Goal: Information Seeking & Learning: Learn about a topic

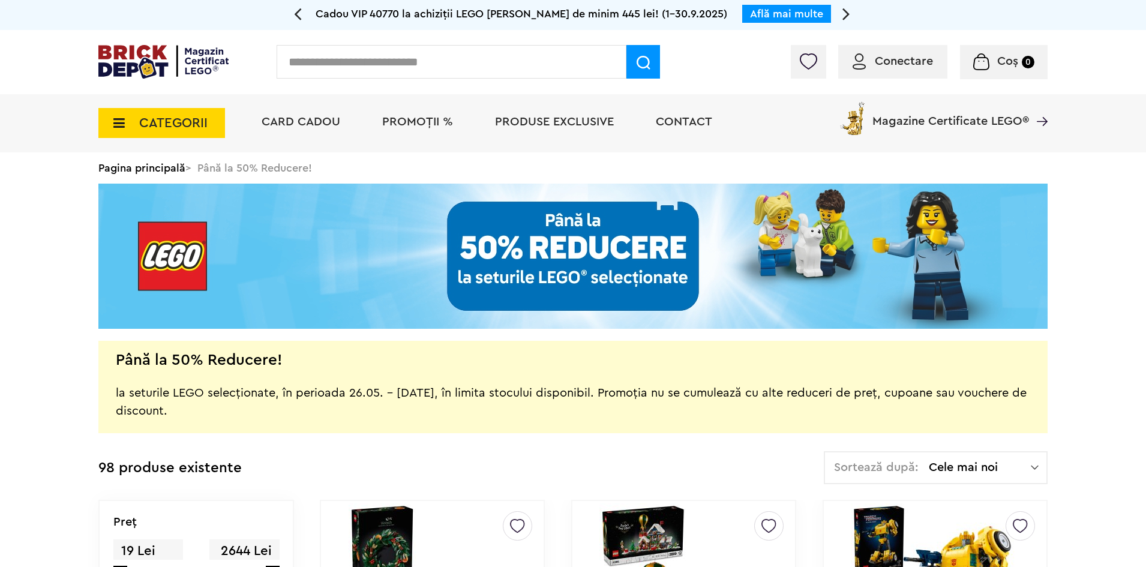
drag, startPoint x: 0, startPoint y: 0, endPoint x: 142, endPoint y: 63, distance: 155.5
click at [142, 60] on img at bounding box center [163, 62] width 130 height 34
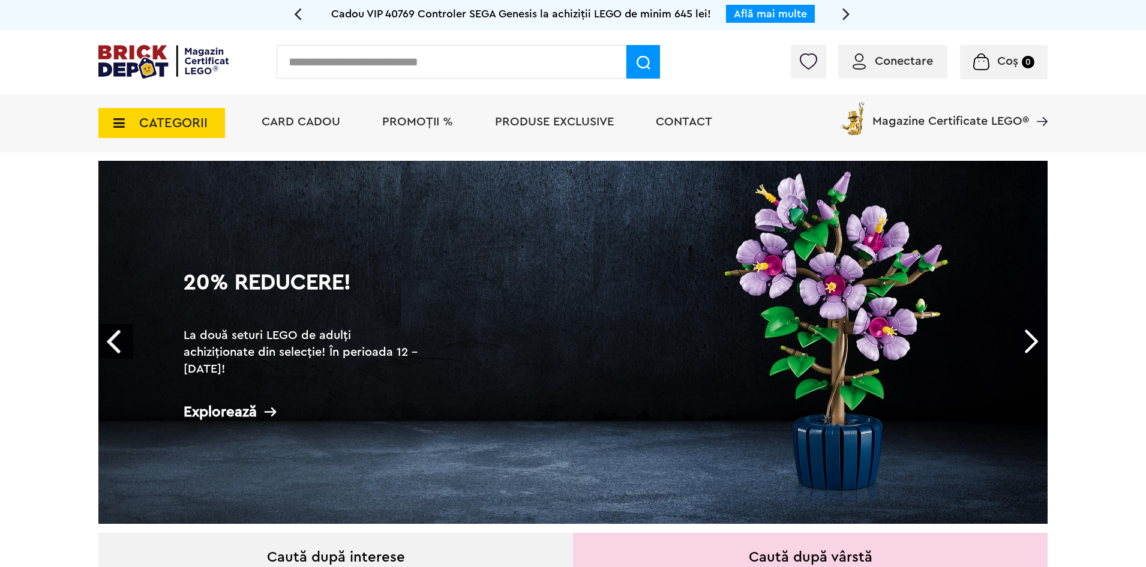
click at [424, 122] on span "PROMOȚII %" at bounding box center [417, 122] width 71 height 12
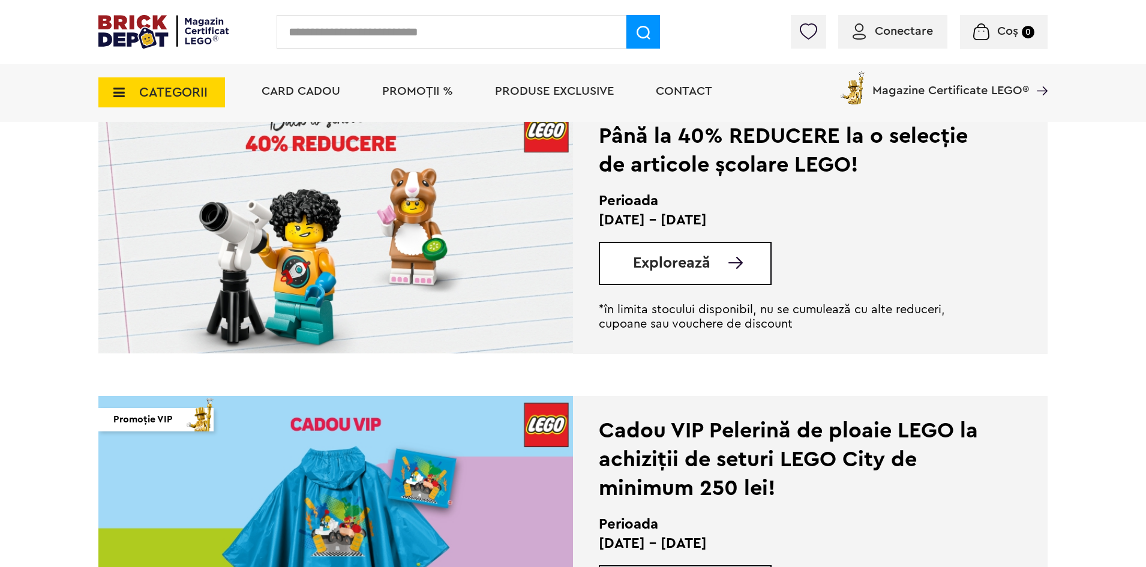
scroll to position [300, 0]
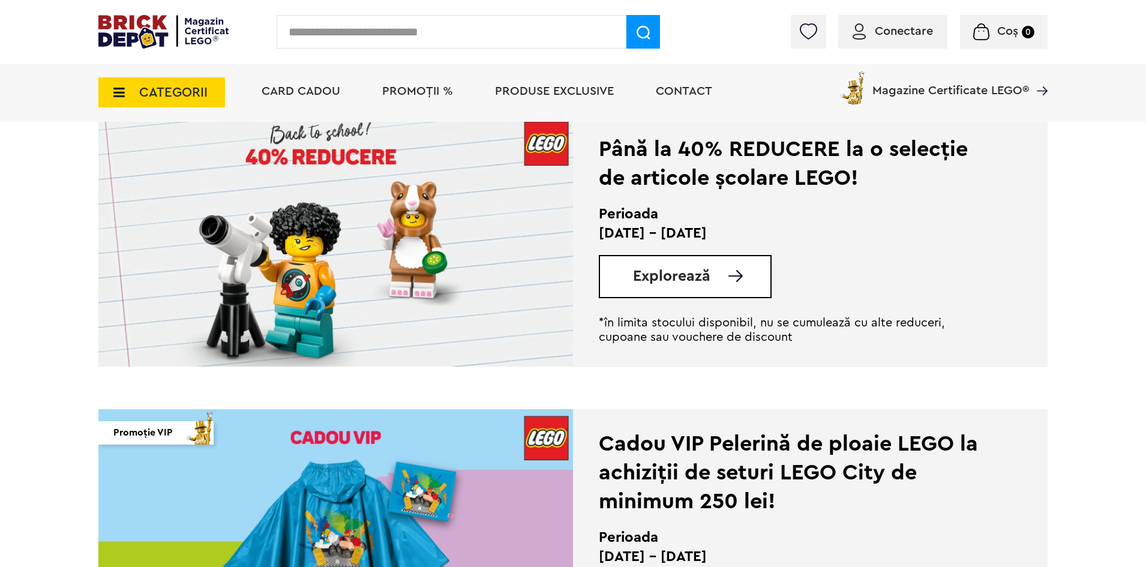
click at [710, 286] on div "Explorează" at bounding box center [685, 276] width 173 height 43
click at [670, 272] on span "Explorează" at bounding box center [671, 276] width 77 height 15
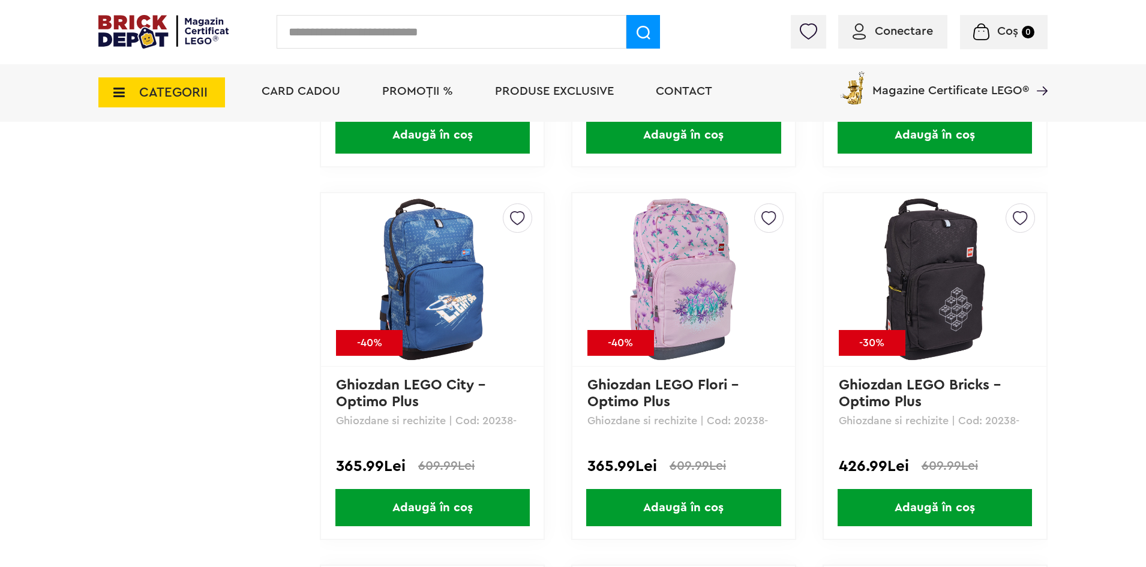
scroll to position [3720, 0]
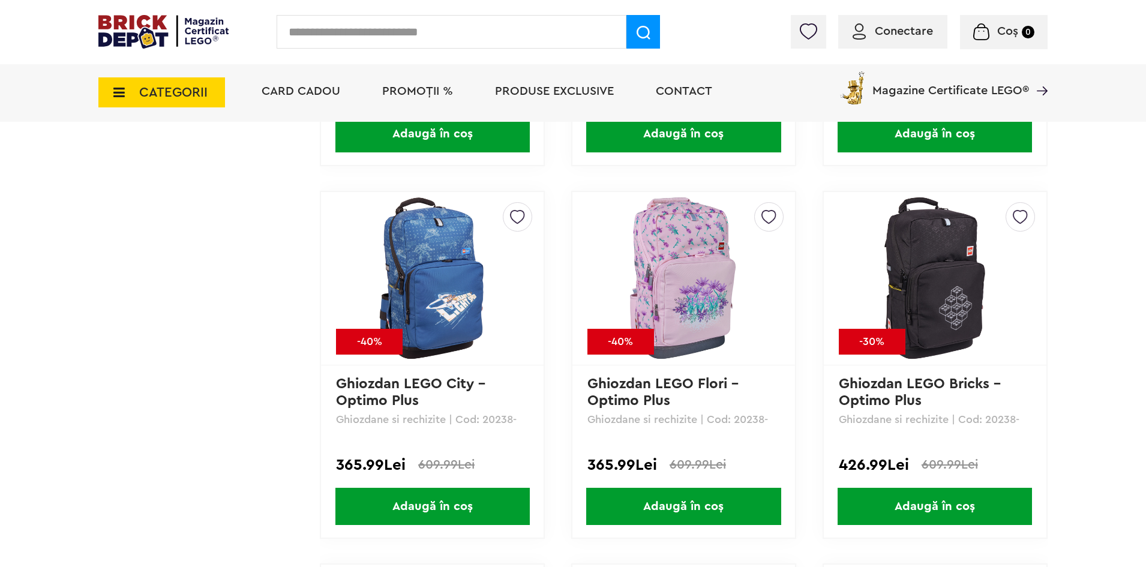
click at [943, 305] on img at bounding box center [935, 278] width 168 height 168
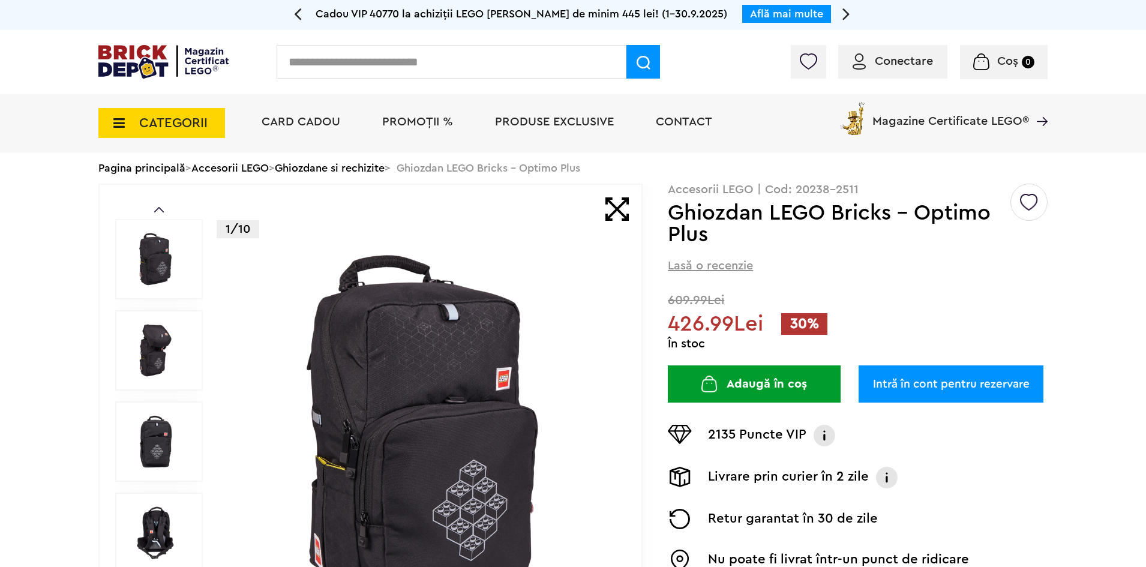
click at [161, 356] on img at bounding box center [155, 350] width 54 height 54
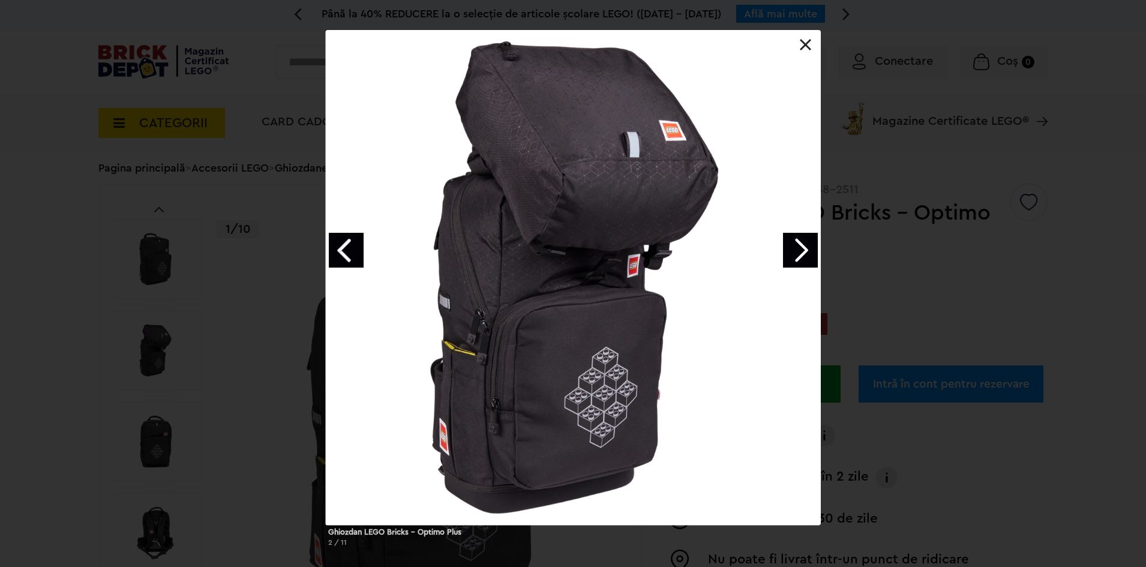
click at [793, 242] on link "Next image" at bounding box center [800, 250] width 35 height 35
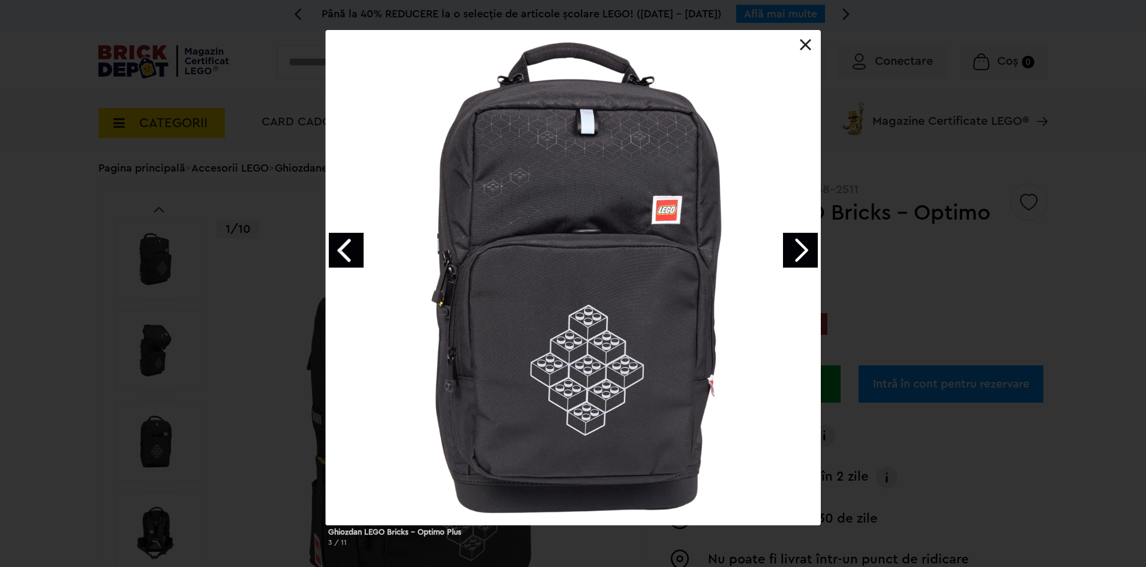
click at [791, 244] on link "Next image" at bounding box center [800, 250] width 35 height 35
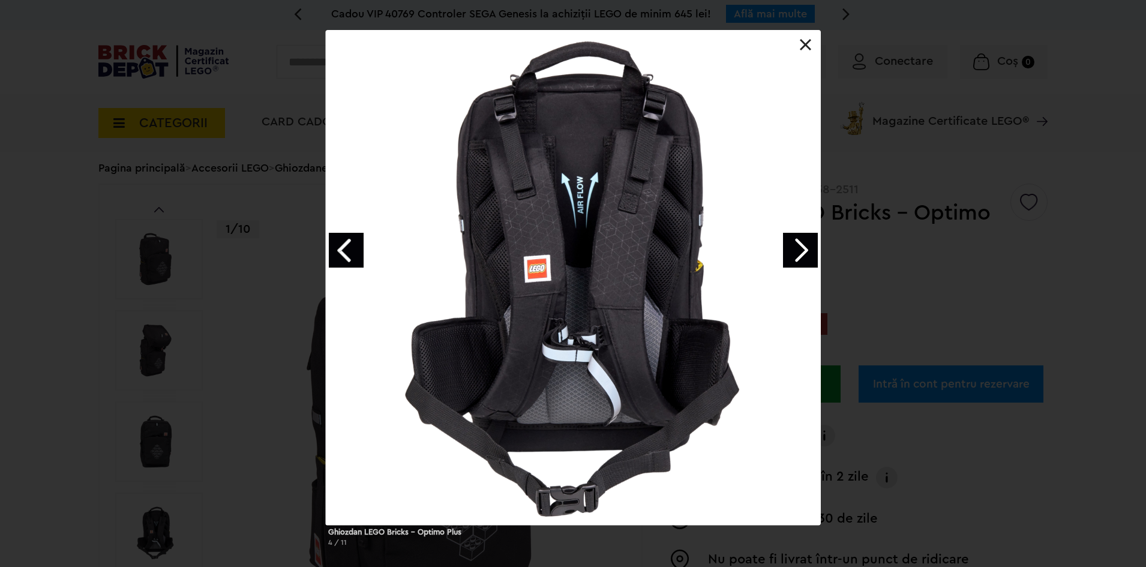
click at [791, 244] on link "Next image" at bounding box center [800, 250] width 35 height 35
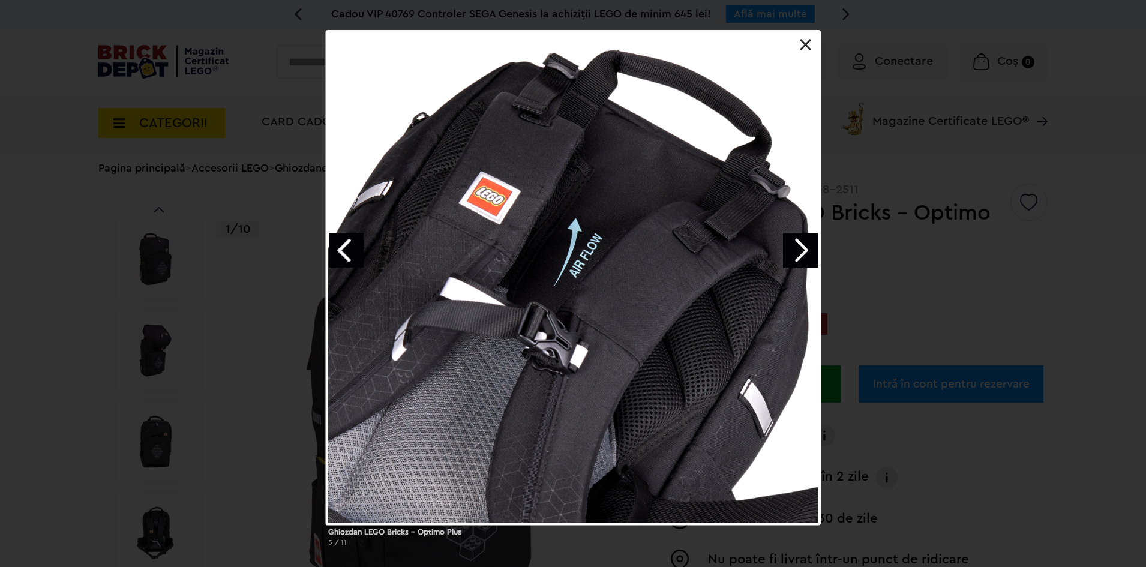
click at [791, 244] on link "Next image" at bounding box center [800, 250] width 35 height 35
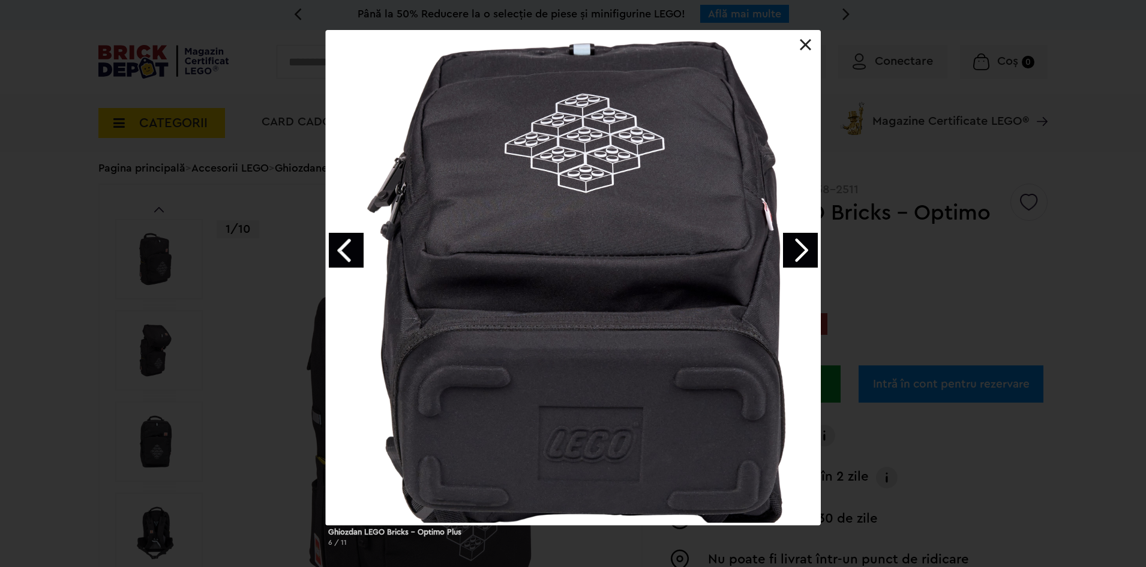
click at [789, 244] on link "Next image" at bounding box center [800, 250] width 35 height 35
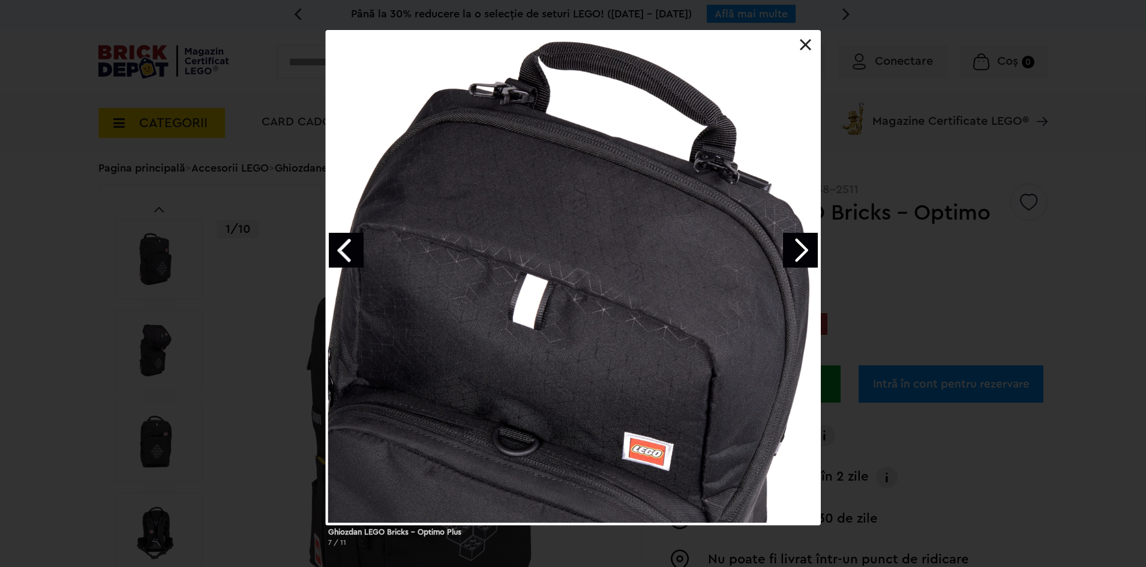
click at [788, 244] on link "Next image" at bounding box center [800, 250] width 35 height 35
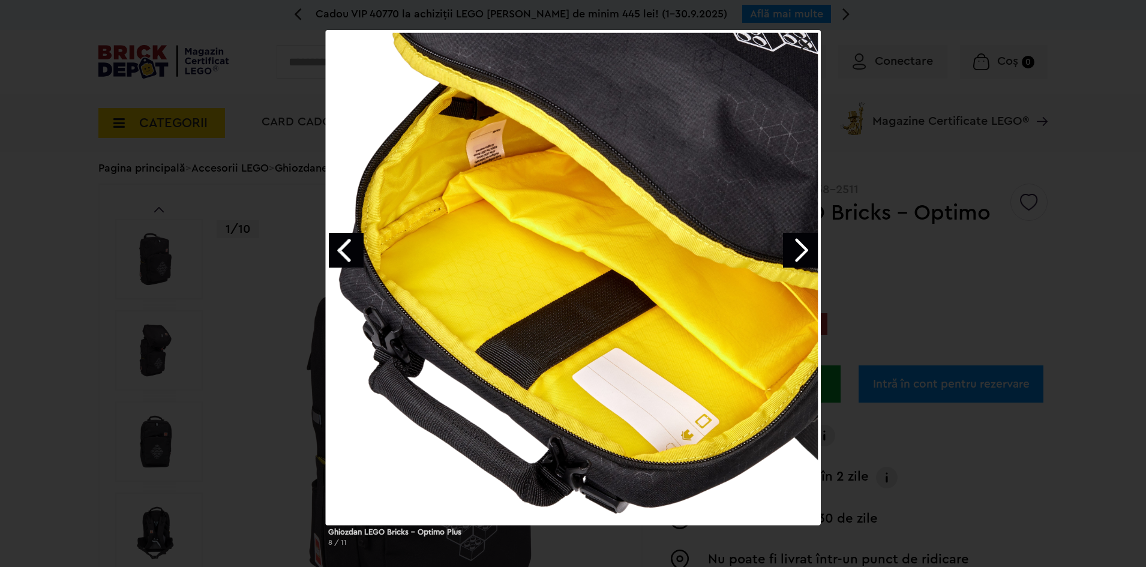
click at [800, 252] on link "Next image" at bounding box center [800, 250] width 35 height 35
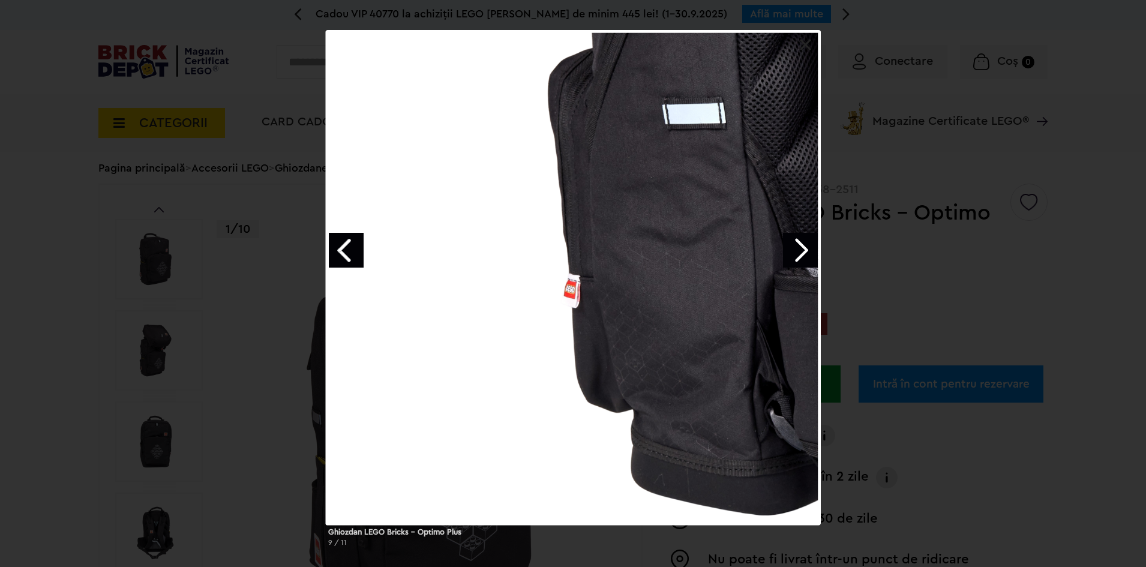
click at [800, 253] on link "Next image" at bounding box center [800, 250] width 35 height 35
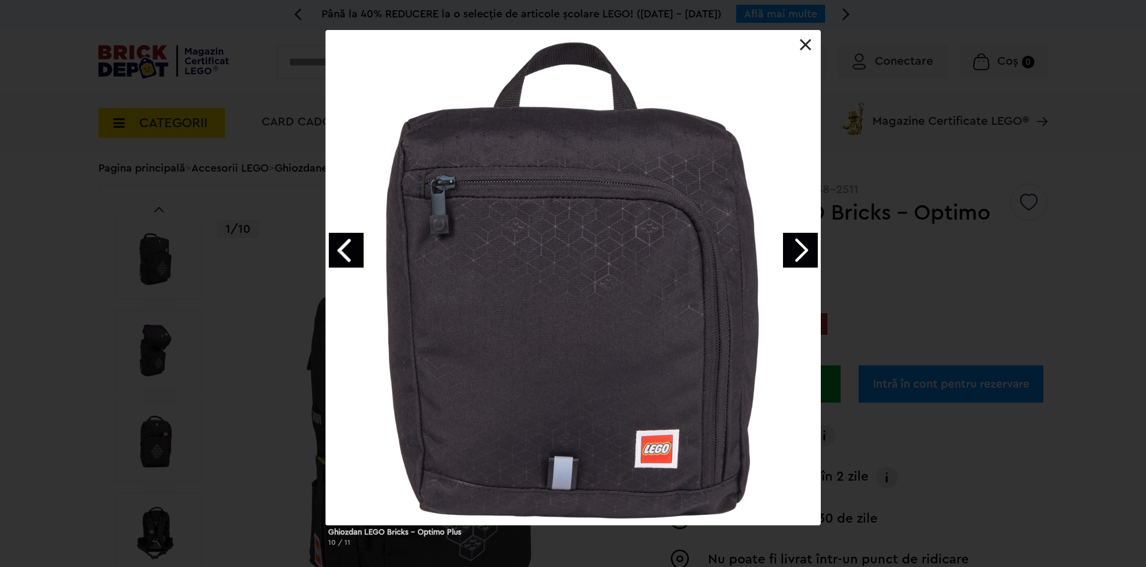
click at [800, 253] on link "Next image" at bounding box center [800, 250] width 35 height 35
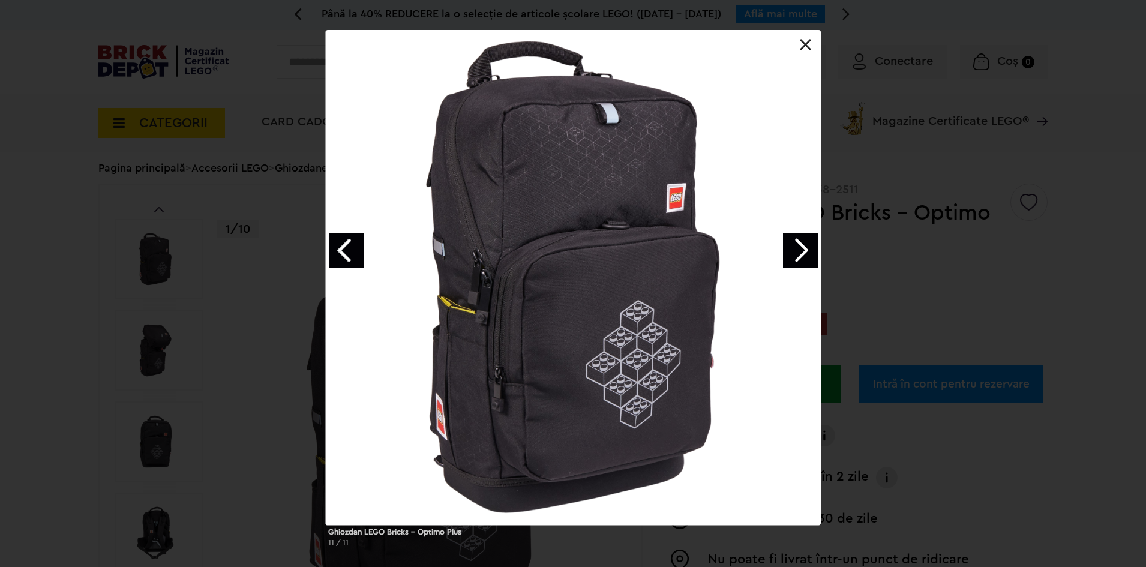
click at [800, 253] on link "Next image" at bounding box center [800, 250] width 35 height 35
drag, startPoint x: 808, startPoint y: 43, endPoint x: 806, endPoint y: 57, distance: 14.6
click at [807, 43] on link at bounding box center [806, 45] width 12 height 12
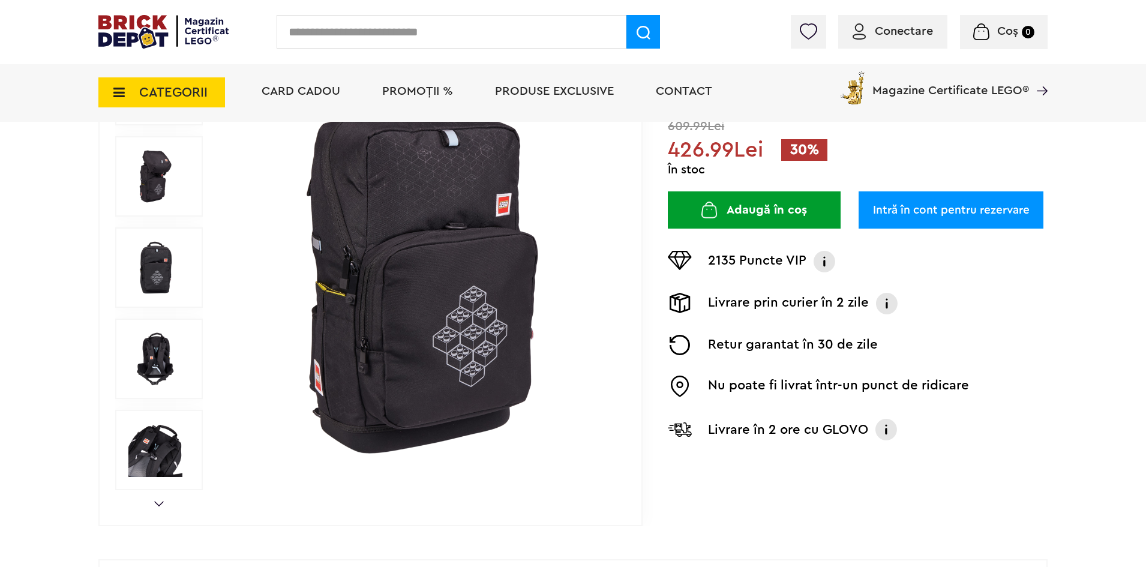
scroll to position [180, 0]
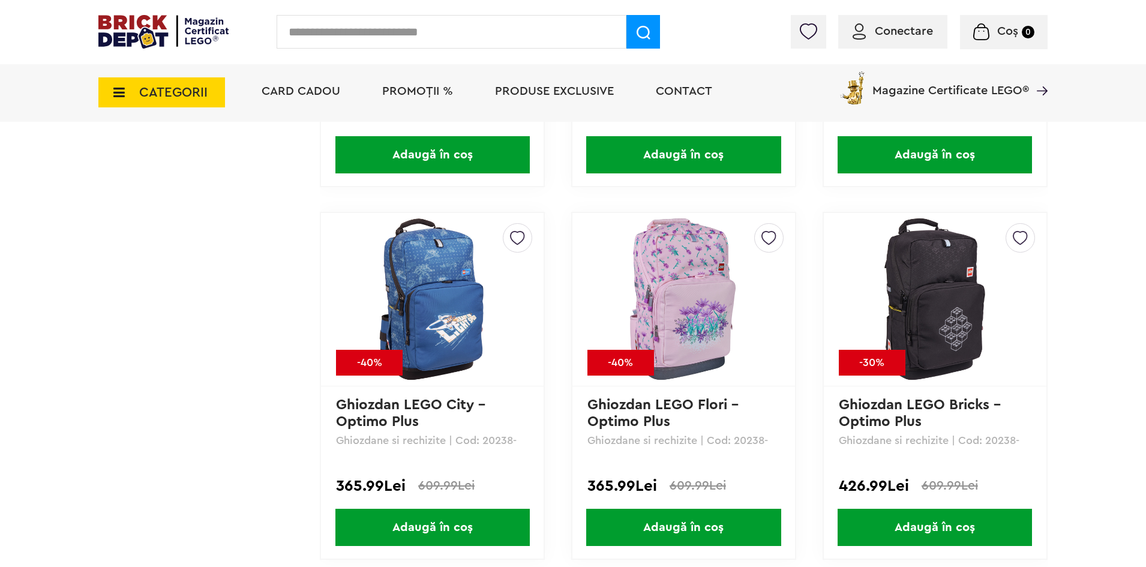
scroll to position [3720, 0]
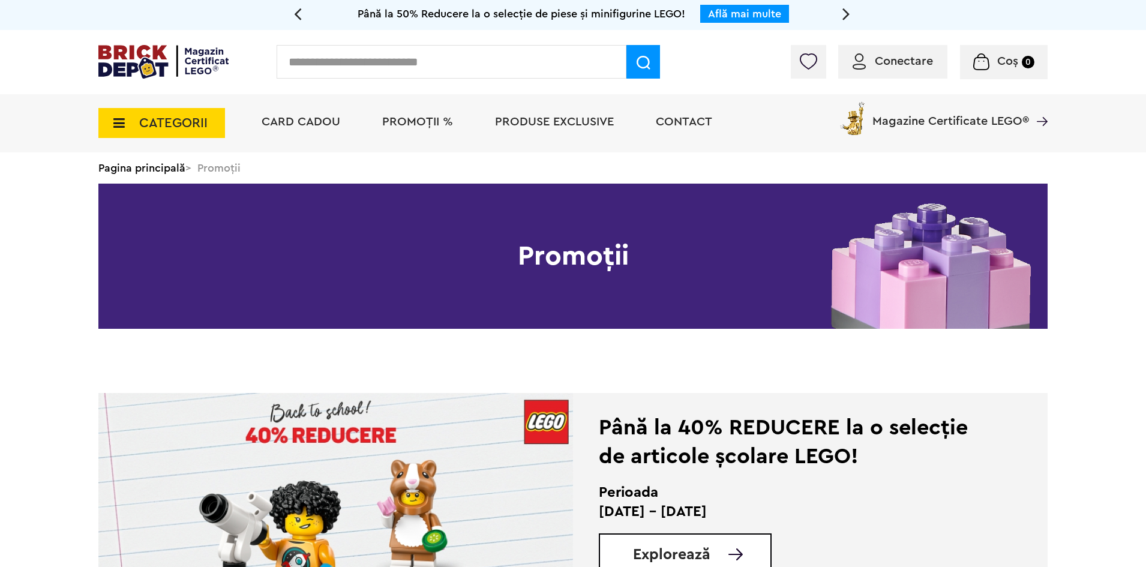
click at [115, 124] on icon at bounding box center [115, 122] width 19 height 13
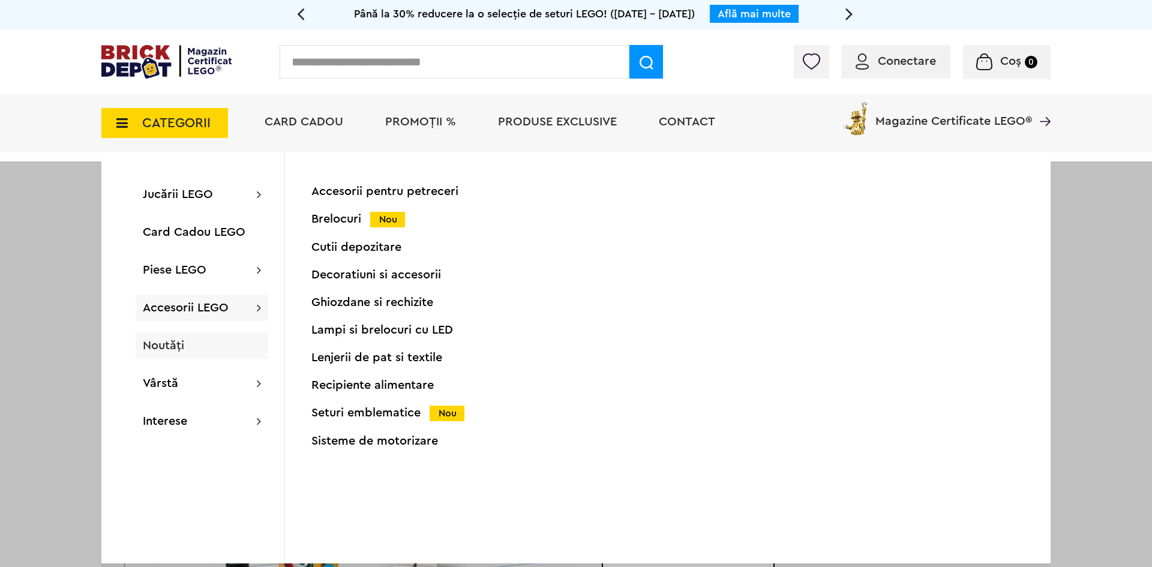
click at [160, 348] on span "Noutăți" at bounding box center [163, 346] width 41 height 12
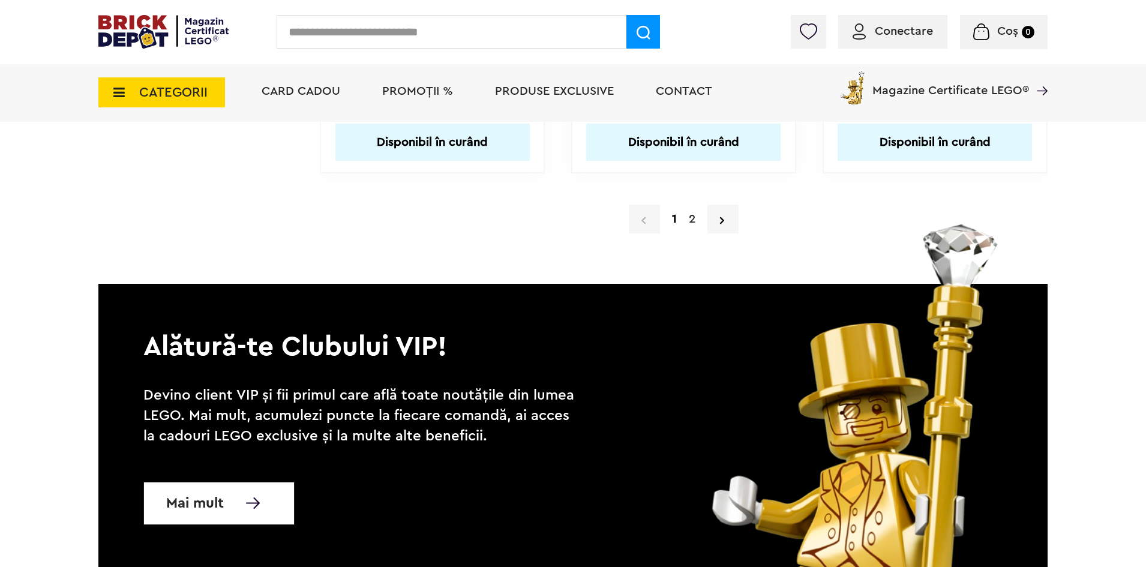
scroll to position [11789, 0]
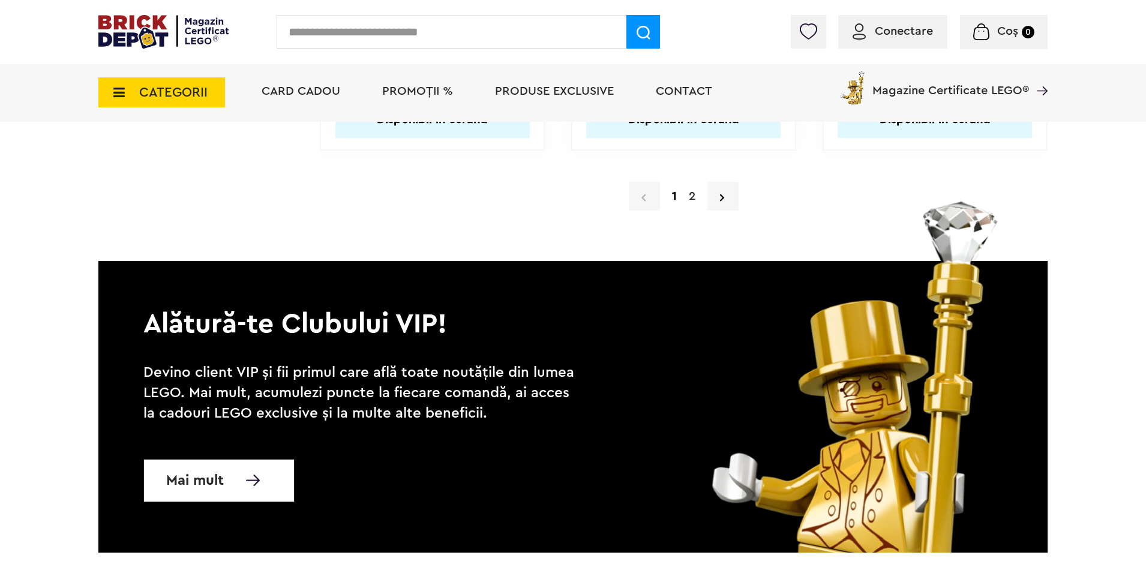
click at [691, 199] on link "2" at bounding box center [692, 196] width 19 height 18
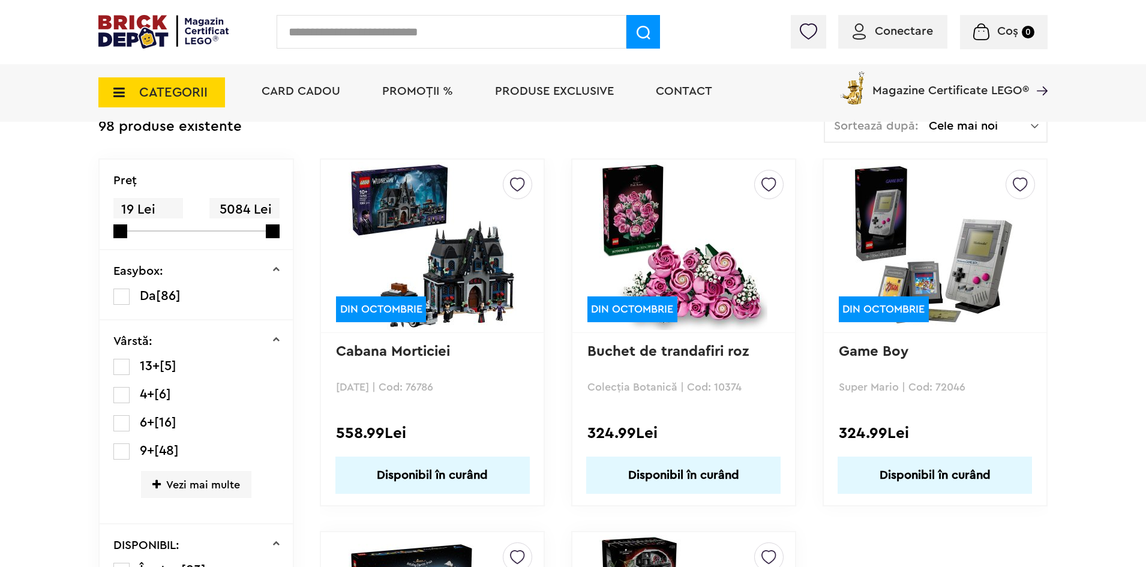
scroll to position [180, 0]
